Goal: Transaction & Acquisition: Purchase product/service

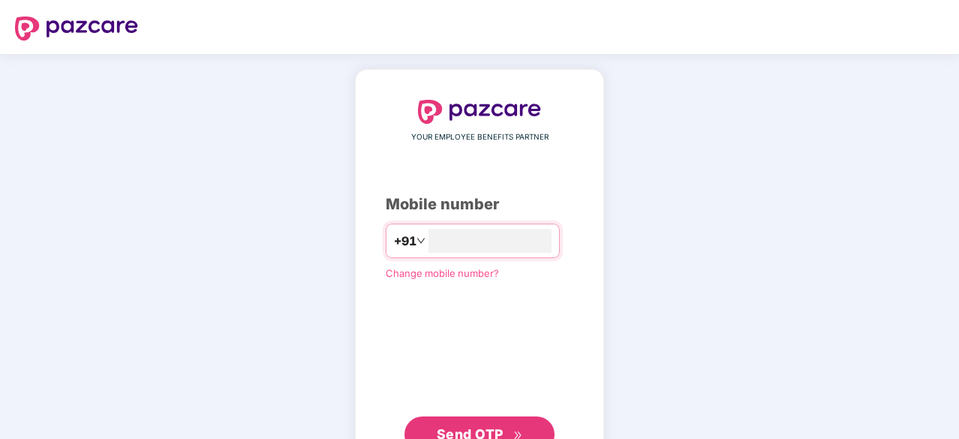
type input "**********"
click at [497, 430] on span "Send OTP" at bounding box center [470, 433] width 67 height 16
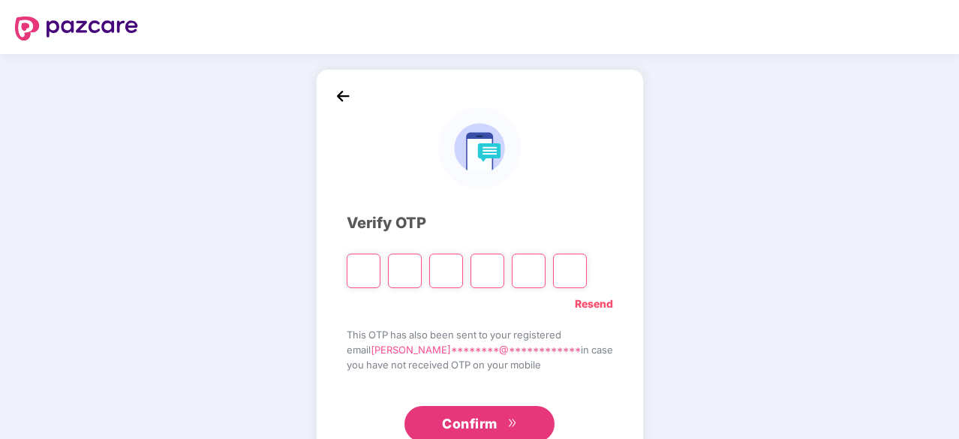
type input "*"
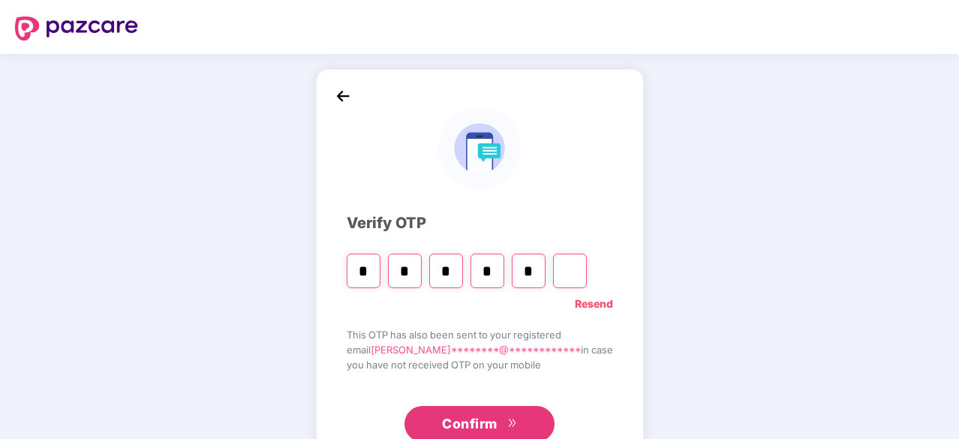
type input "*"
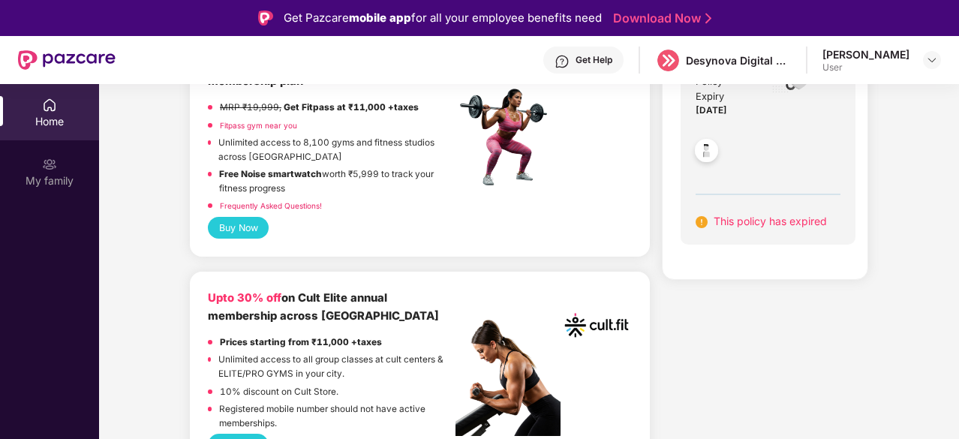
scroll to position [329, 0]
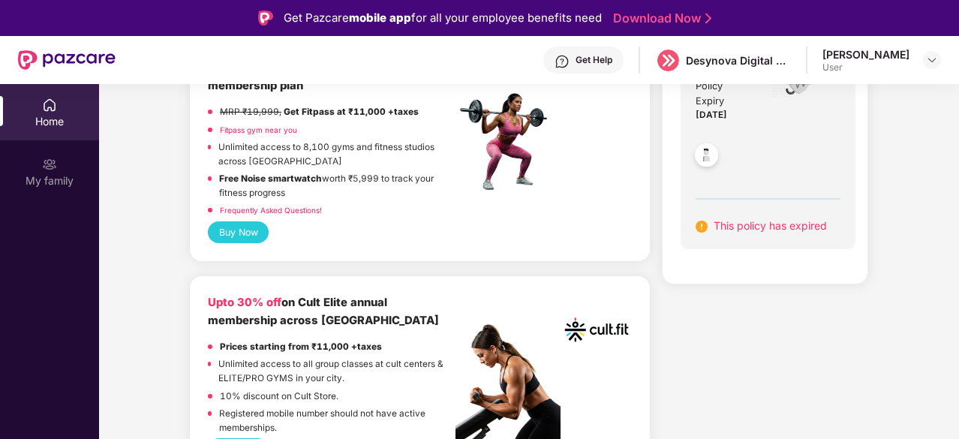
click at [252, 228] on button "Buy Now" at bounding box center [238, 232] width 61 height 22
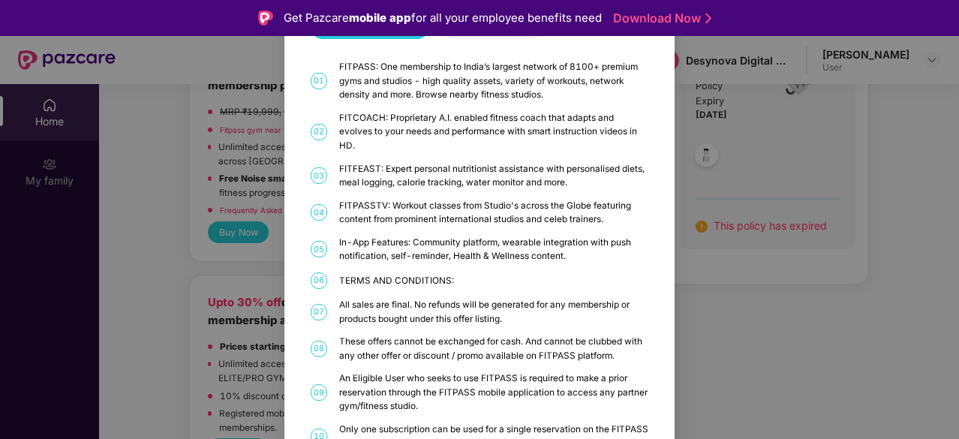
scroll to position [0, 0]
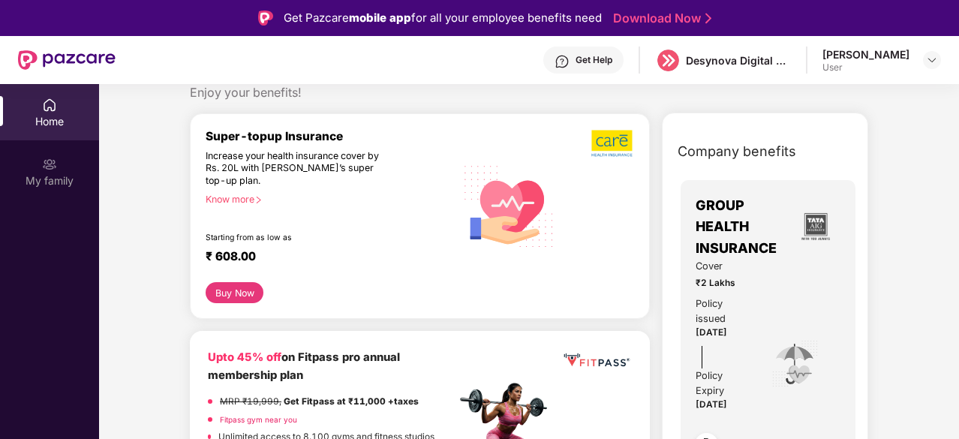
scroll to position [39, 0]
click at [238, 290] on button "Buy Now" at bounding box center [235, 293] width 58 height 21
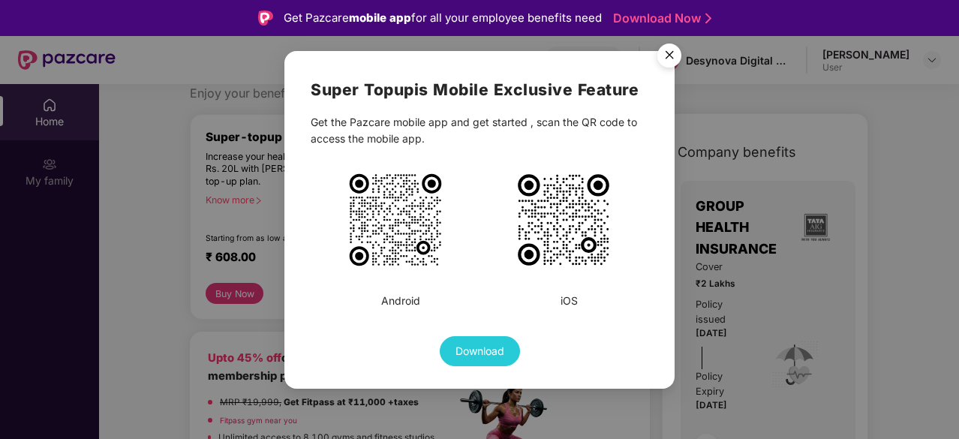
click at [672, 43] on img "Close" at bounding box center [669, 58] width 42 height 42
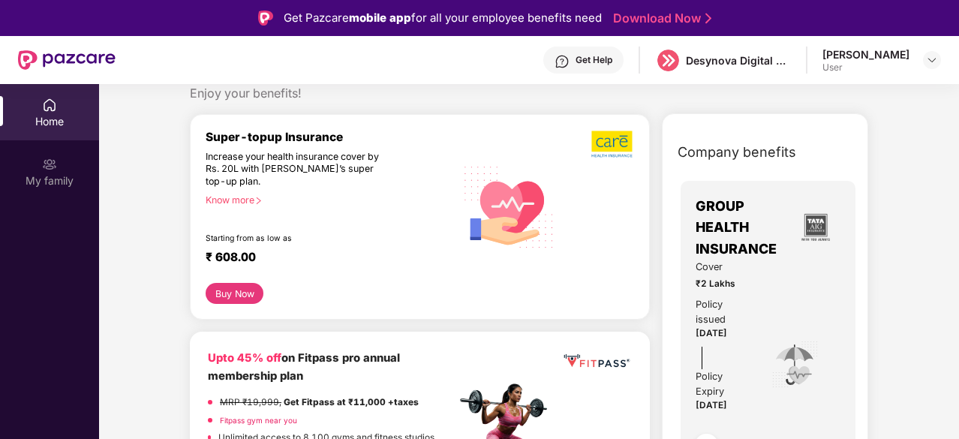
click at [254, 195] on div "Know more" at bounding box center [326, 199] width 241 height 11
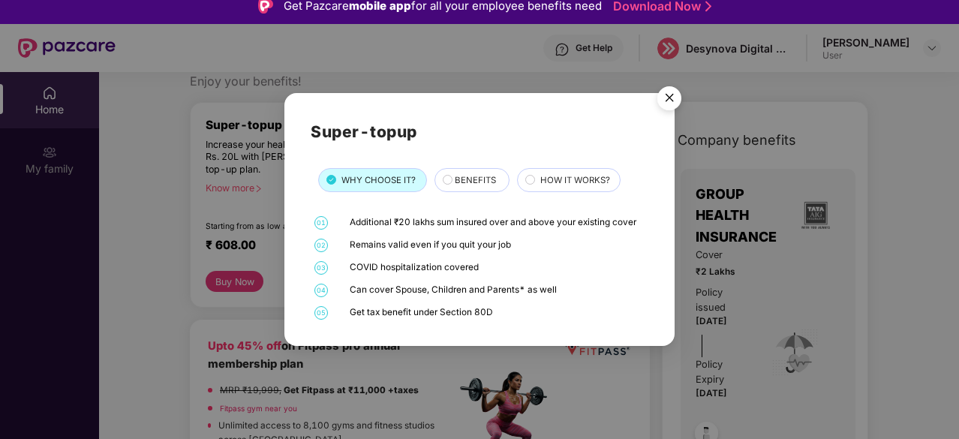
scroll to position [10, 0]
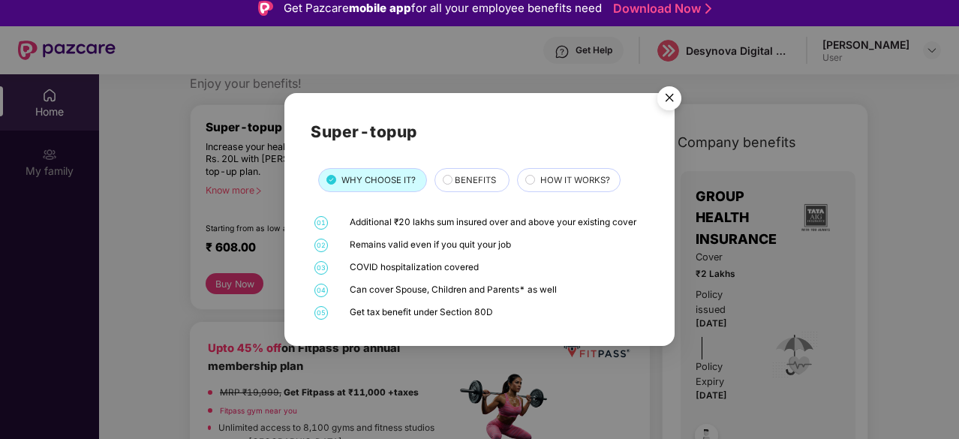
click at [489, 176] on span "BENEFITS" at bounding box center [475, 180] width 41 height 14
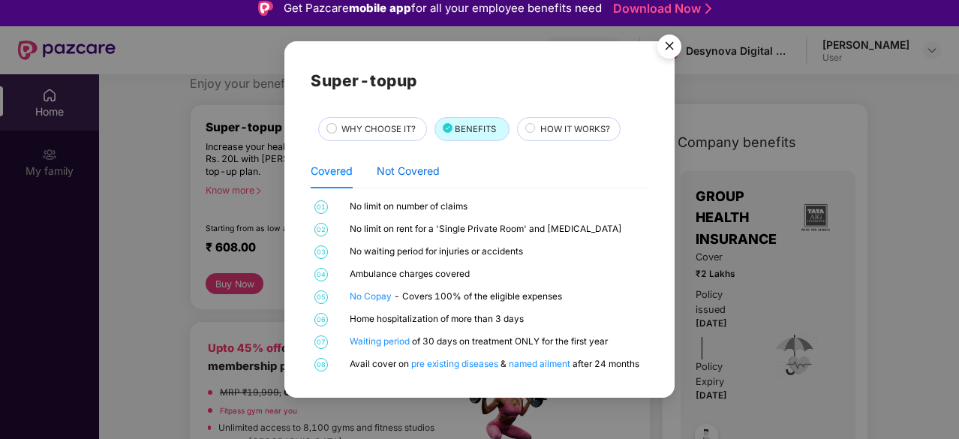
click at [425, 175] on div "Not Covered" at bounding box center [408, 171] width 63 height 17
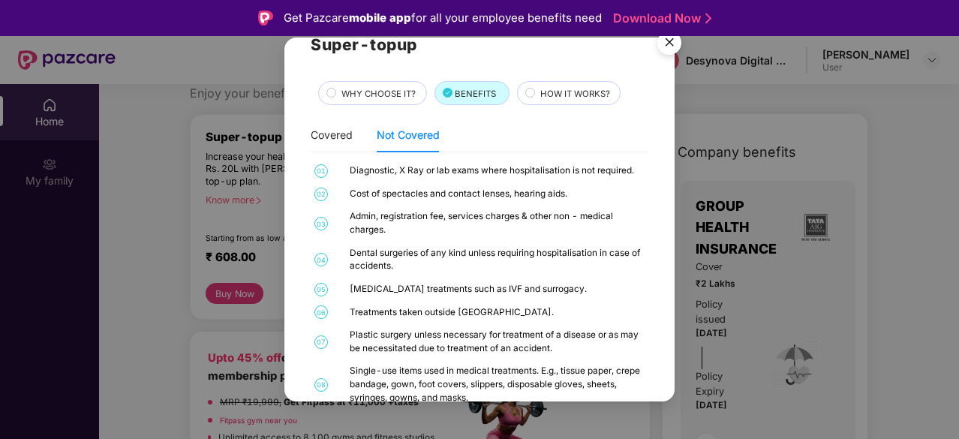
scroll to position [0, 0]
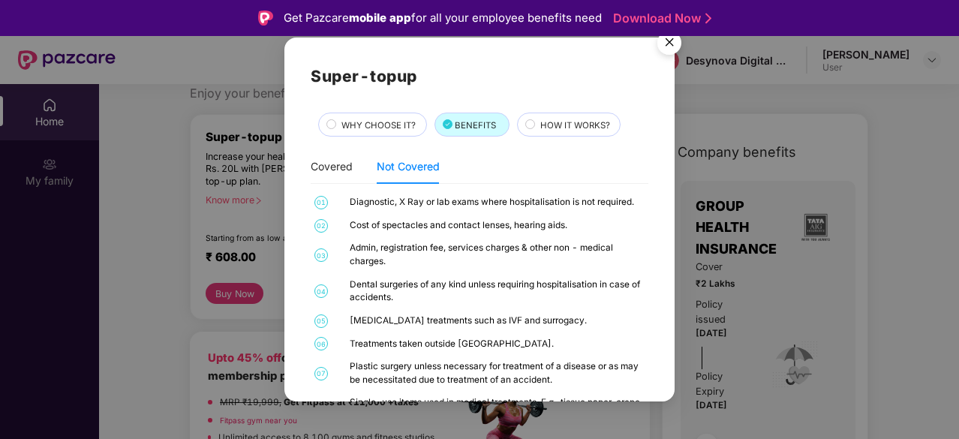
click at [555, 129] on span "HOW IT WORKS?" at bounding box center [575, 126] width 70 height 14
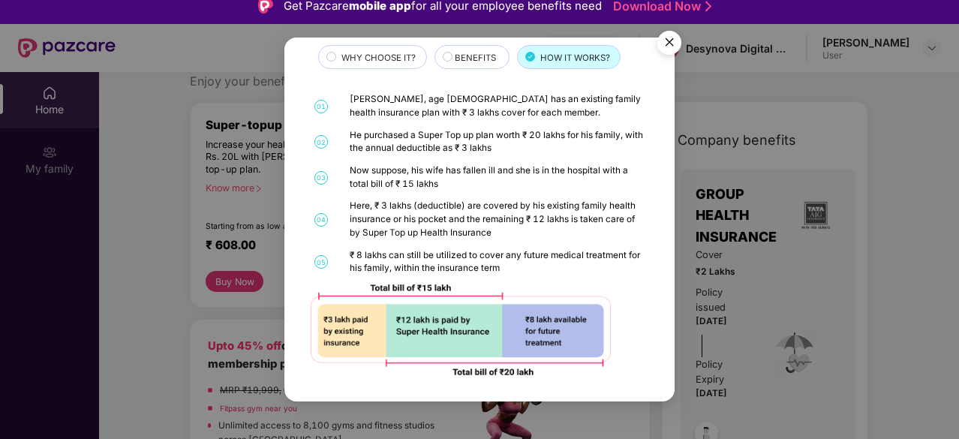
scroll to position [11, 0]
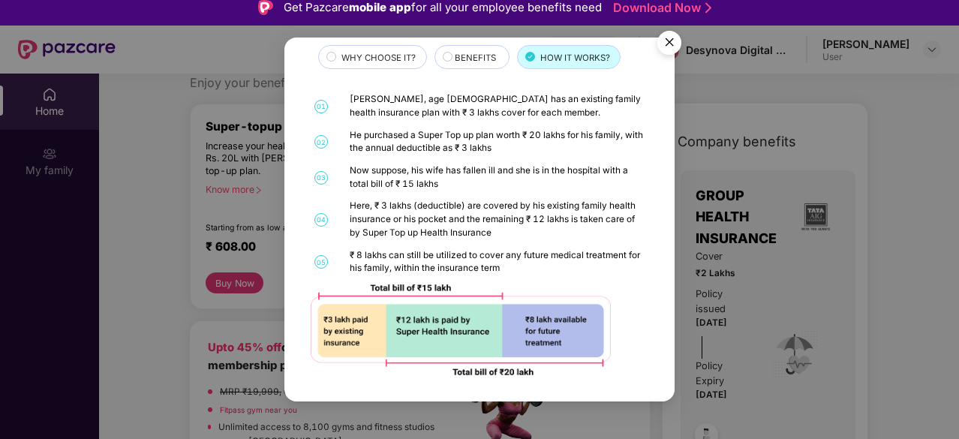
click at [384, 47] on div "WHY CHOOSE IT?" at bounding box center [372, 57] width 108 height 24
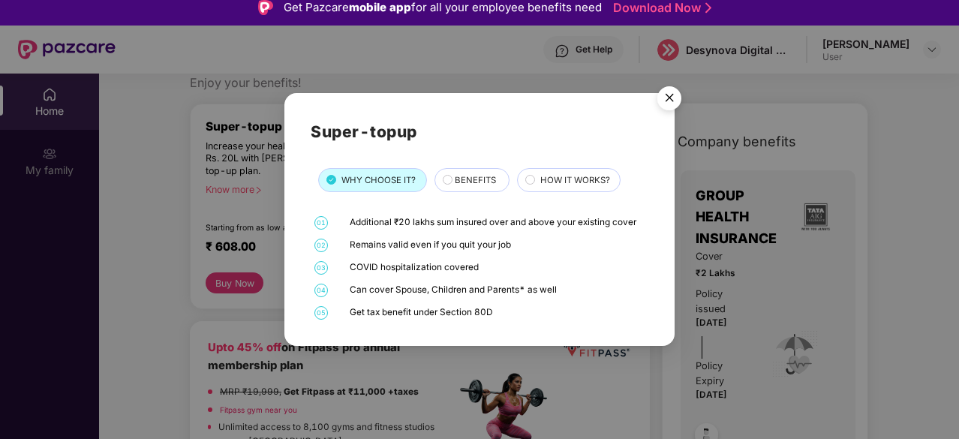
scroll to position [0, 0]
click at [673, 98] on img "Close" at bounding box center [669, 101] width 42 height 42
